Goal: Check status: Check status

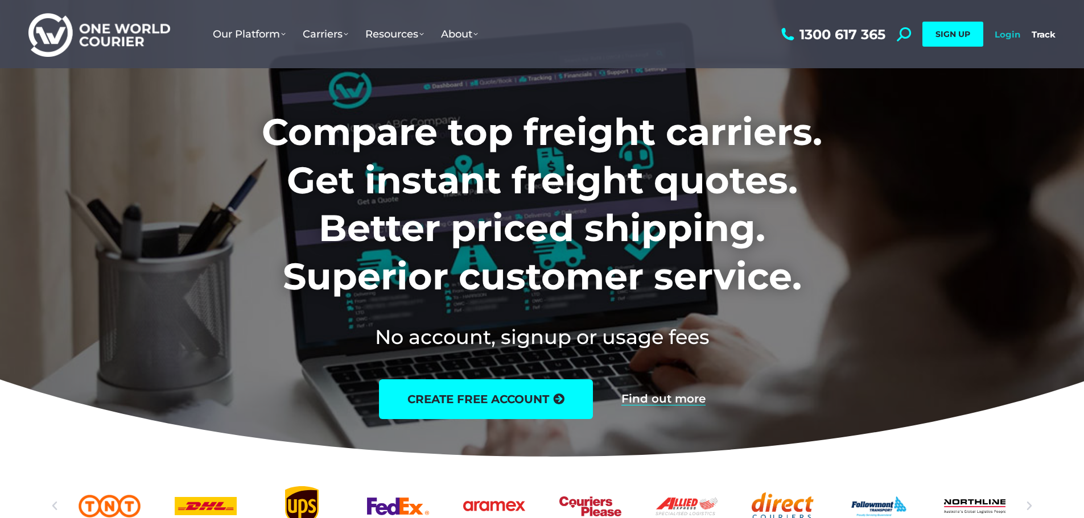
click at [1010, 31] on link "Login" at bounding box center [1007, 34] width 26 height 11
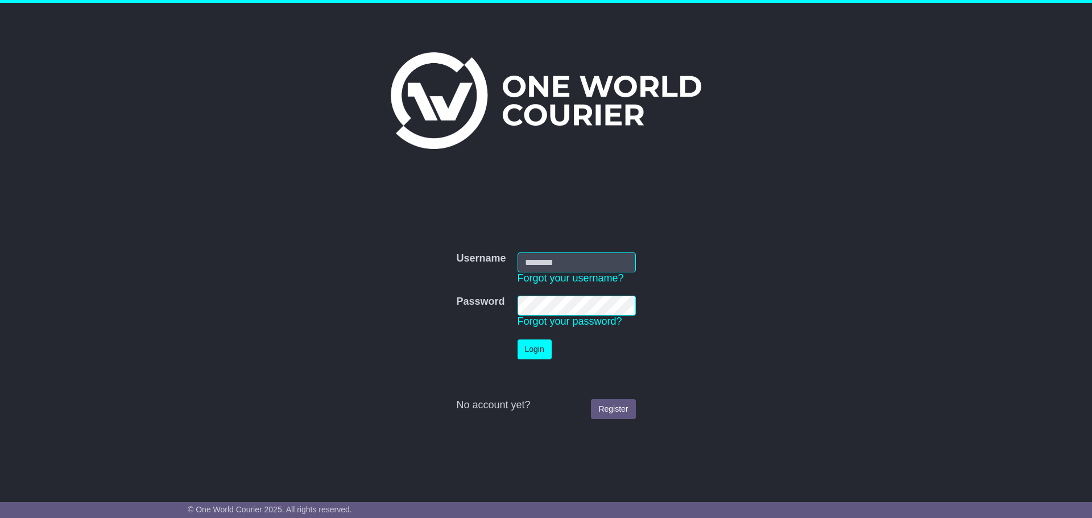
type input "**********"
click at [538, 347] on button "Login" at bounding box center [535, 350] width 34 height 20
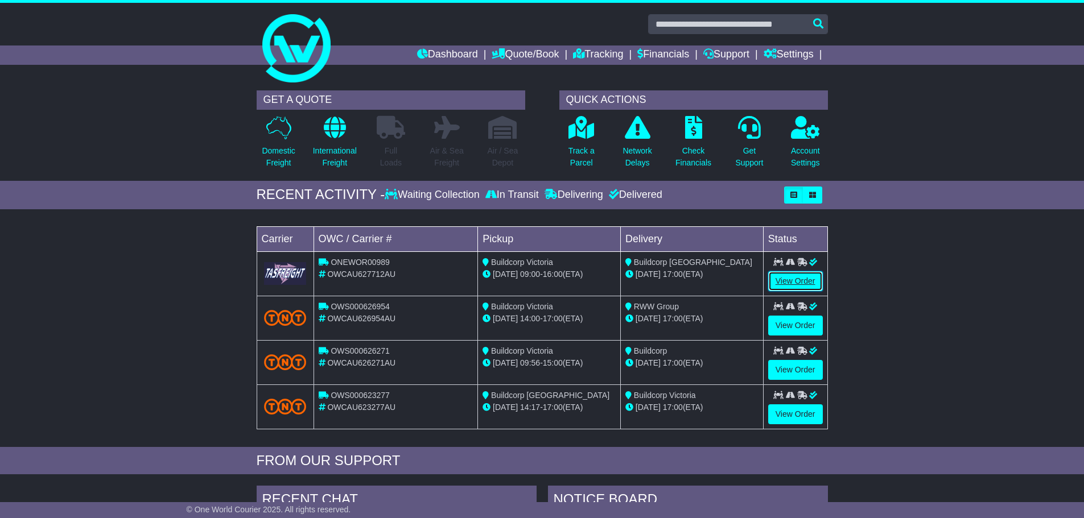
click at [789, 276] on link "View Order" at bounding box center [795, 281] width 55 height 20
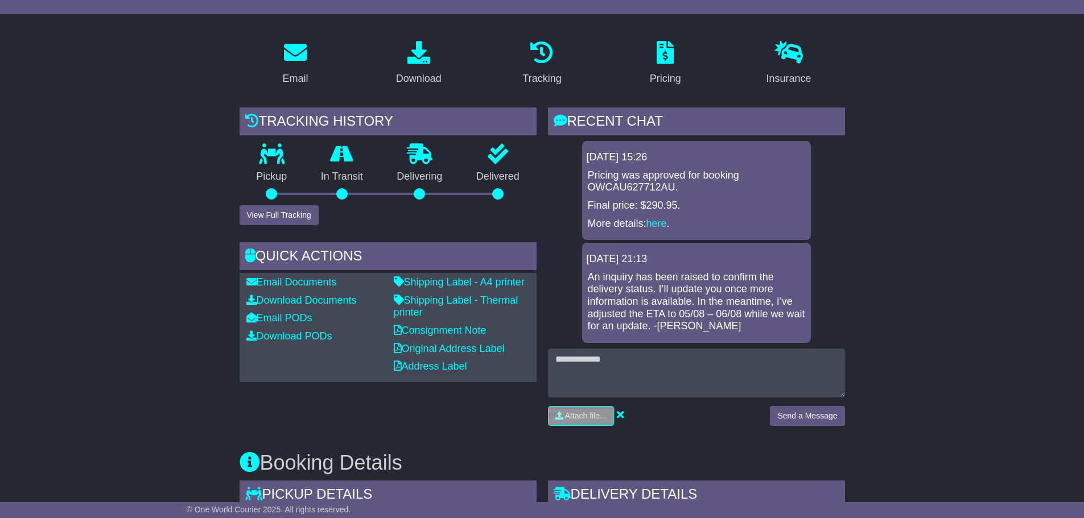
scroll to position [171, 0]
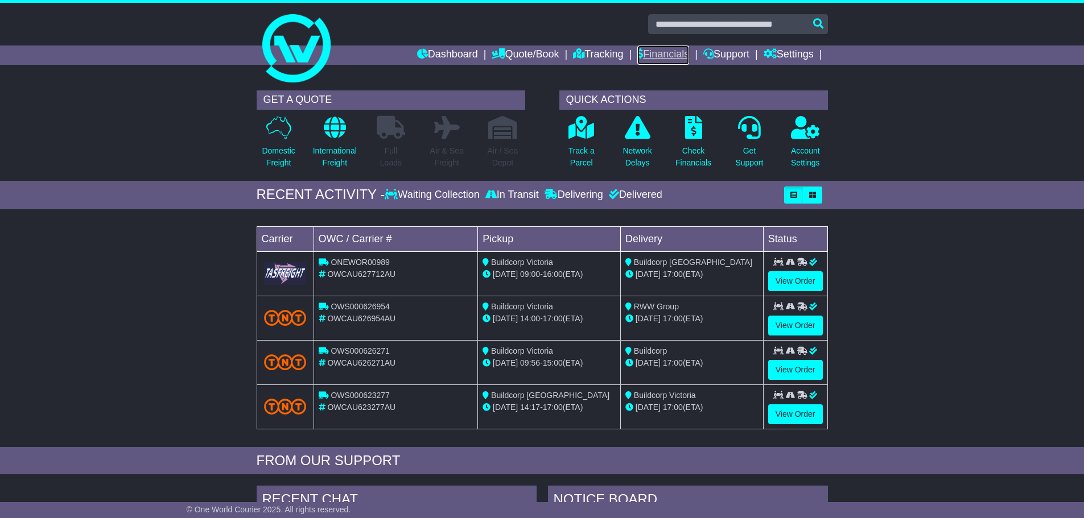
click at [674, 50] on link "Financials" at bounding box center [663, 55] width 52 height 19
